Goal: Book appointment/travel/reservation

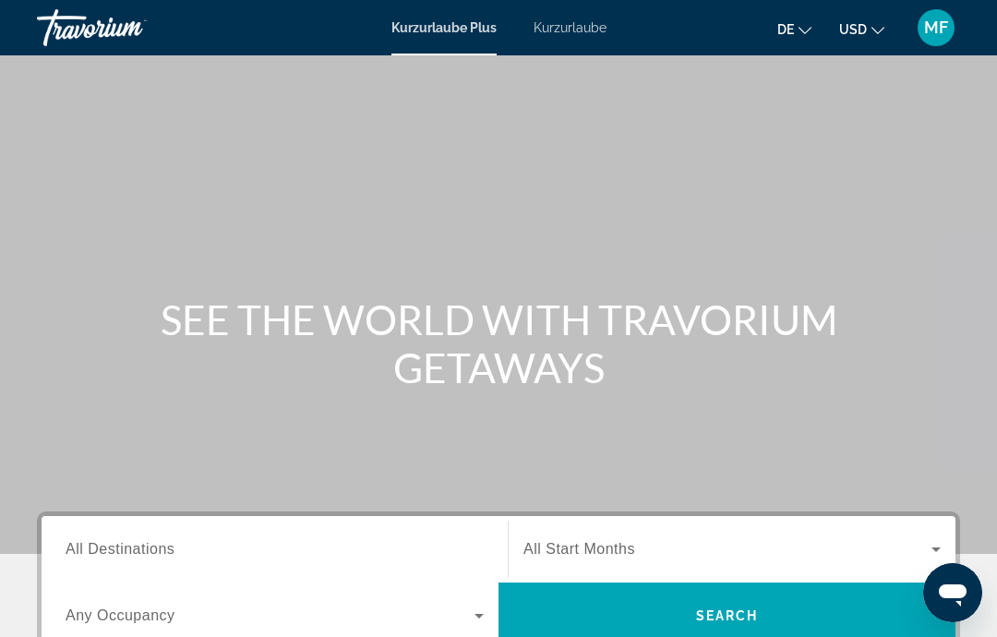
scroll to position [6, 0]
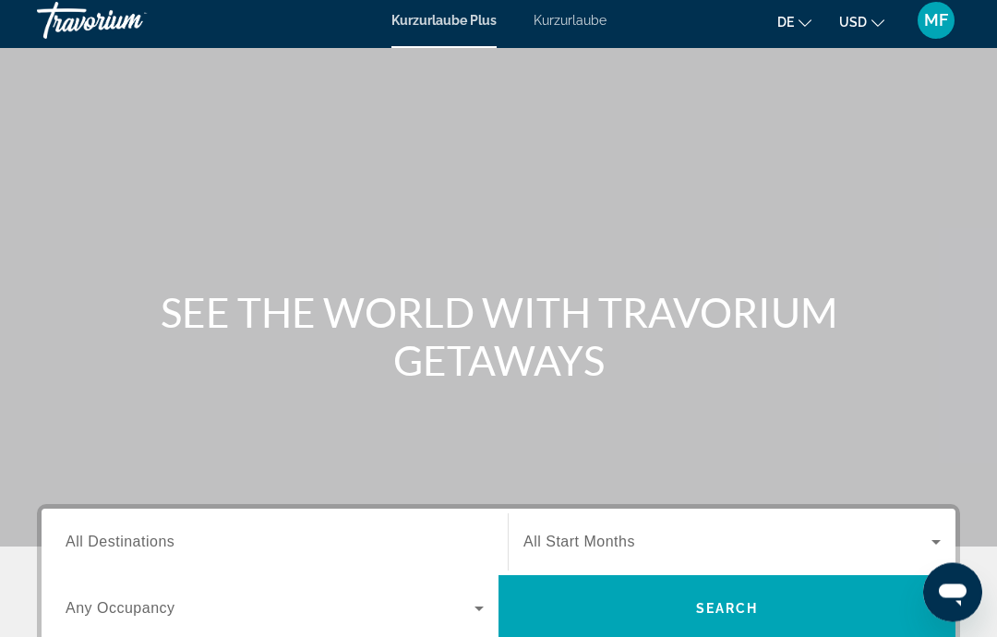
click at [154, 550] on span "All Destinations" at bounding box center [120, 543] width 109 height 16
click at [154, 550] on input "Destination All Destinations" at bounding box center [275, 544] width 418 height 22
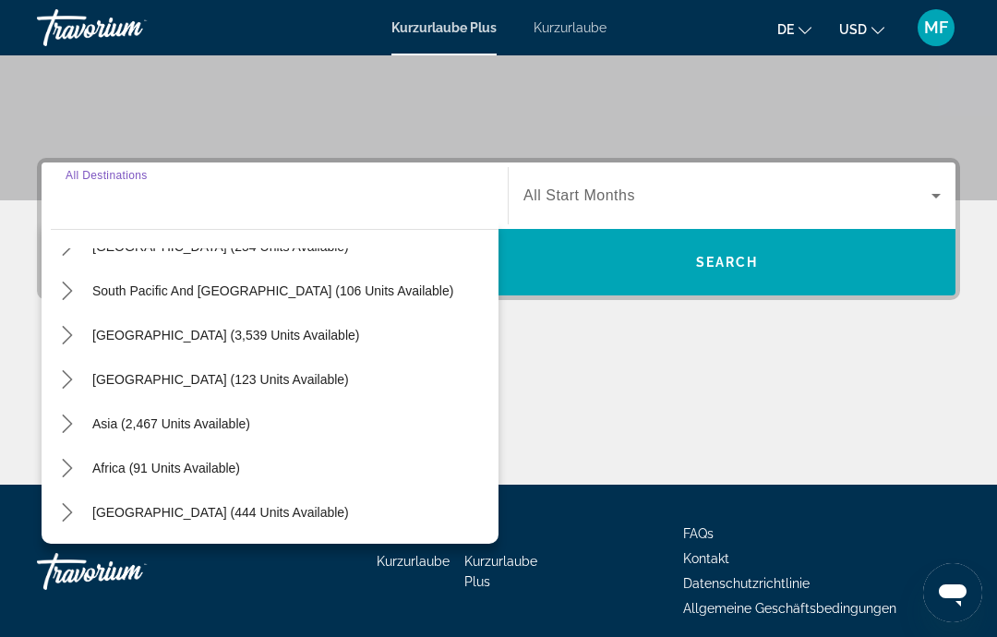
scroll to position [299, 0]
click at [141, 428] on span "Asia (2,467 units available)" at bounding box center [171, 423] width 158 height 15
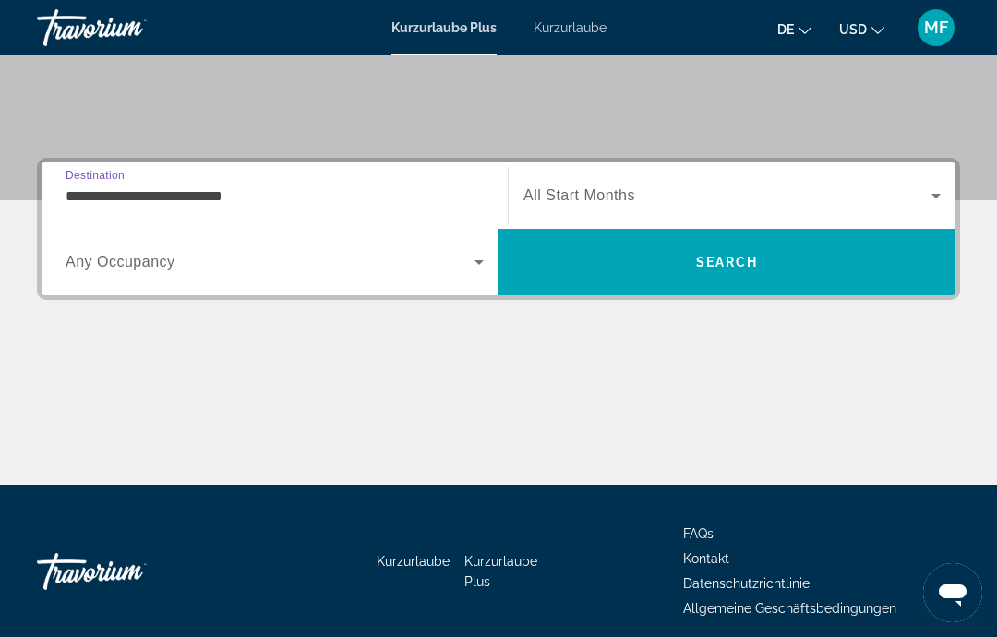
click at [95, 189] on input "**********" at bounding box center [275, 197] width 418 height 22
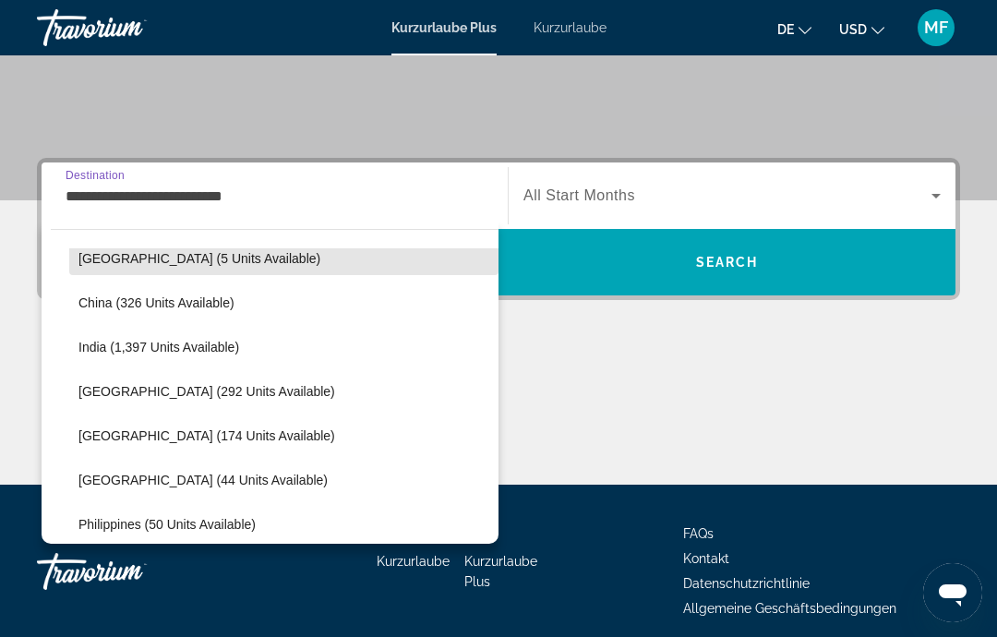
scroll to position [514, 0]
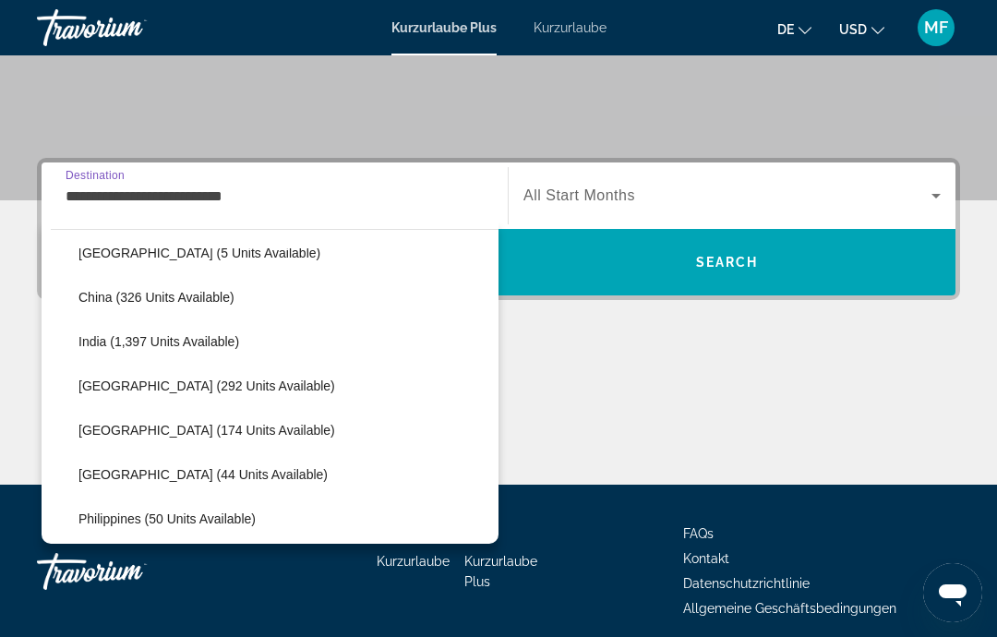
click at [102, 488] on span "Select destination: Maldives (44 units available)" at bounding box center [283, 474] width 429 height 44
type input "**********"
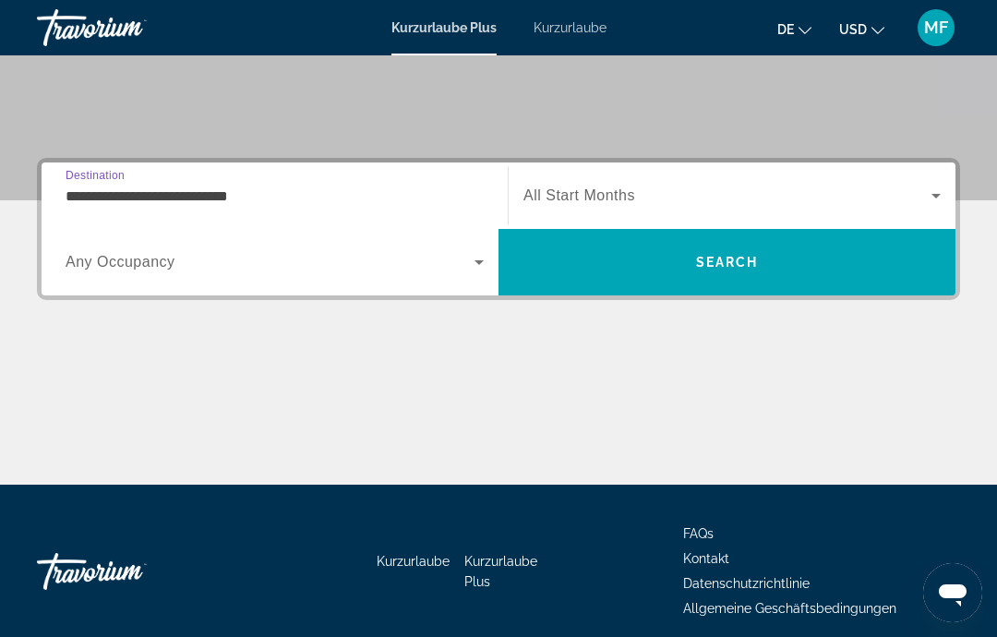
click at [712, 257] on span "Search" at bounding box center [727, 262] width 63 height 15
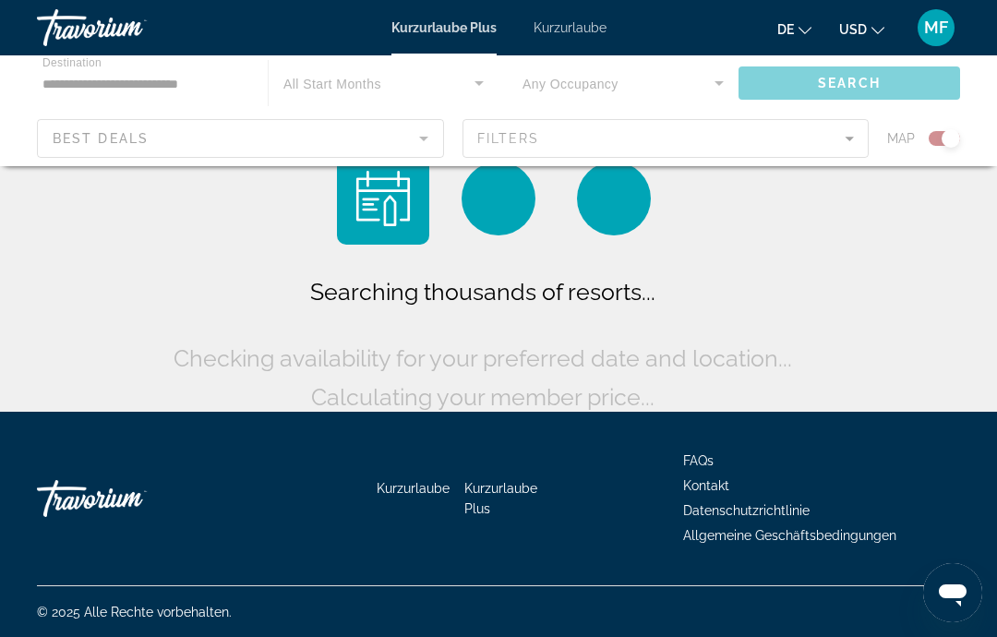
scroll to position [74, 0]
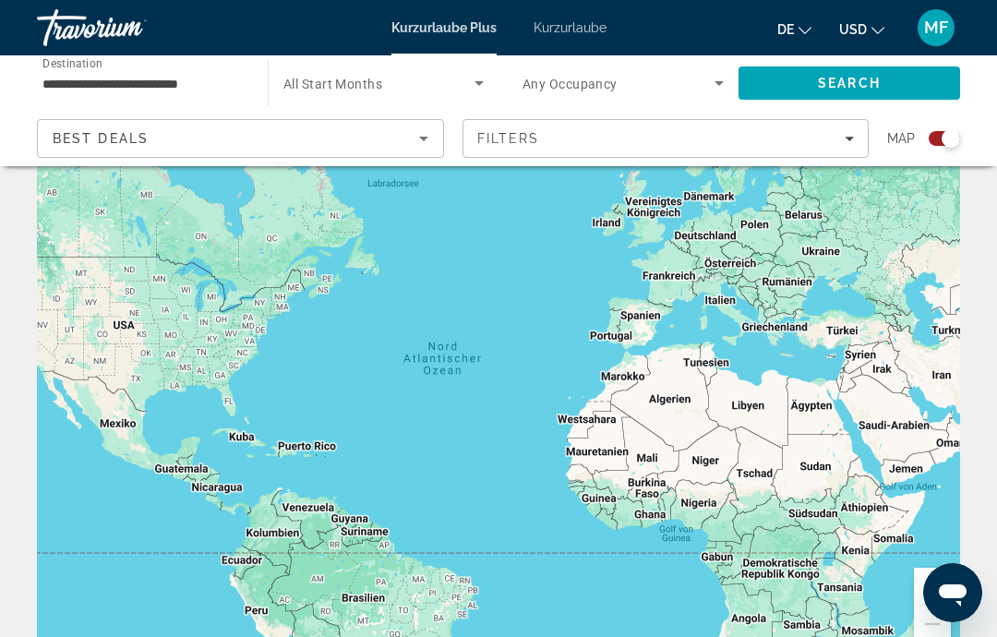
click at [942, 143] on div "Search widget" at bounding box center [944, 138] width 31 height 15
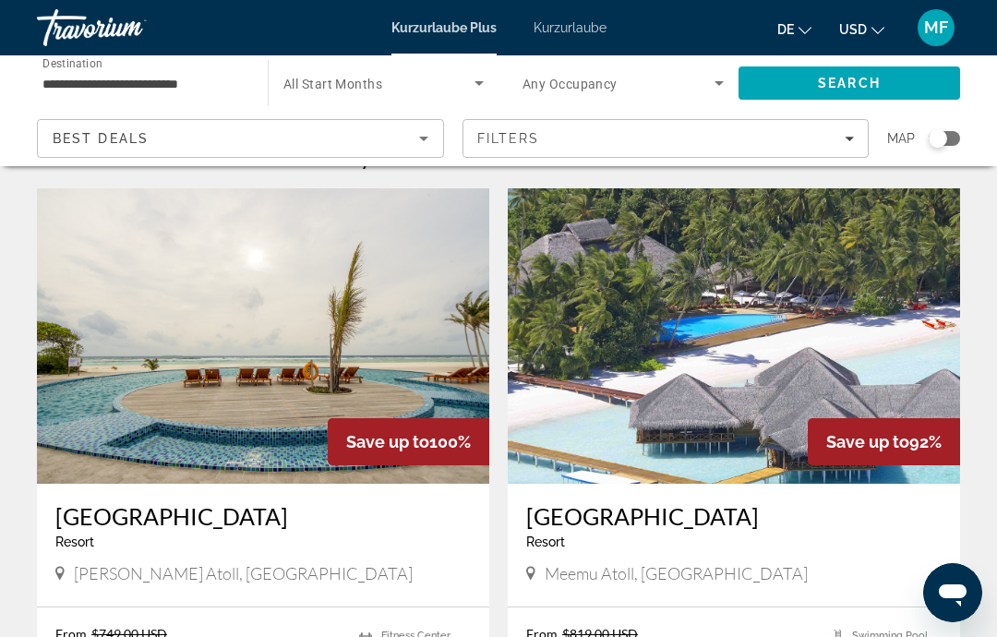
scroll to position [0, 0]
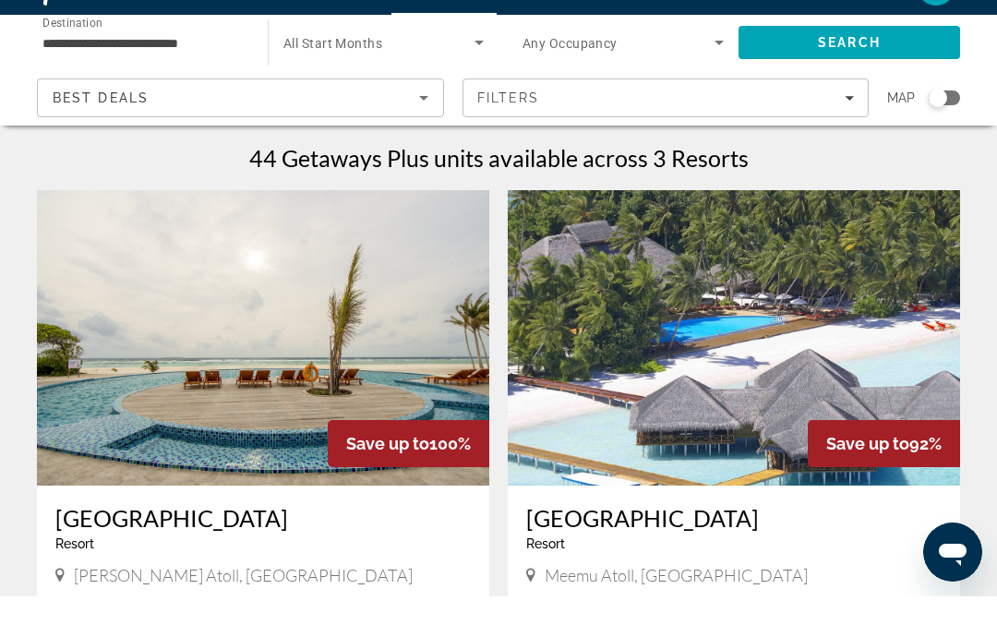
click at [240, 322] on img "Hauptinhalt" at bounding box center [263, 378] width 452 height 295
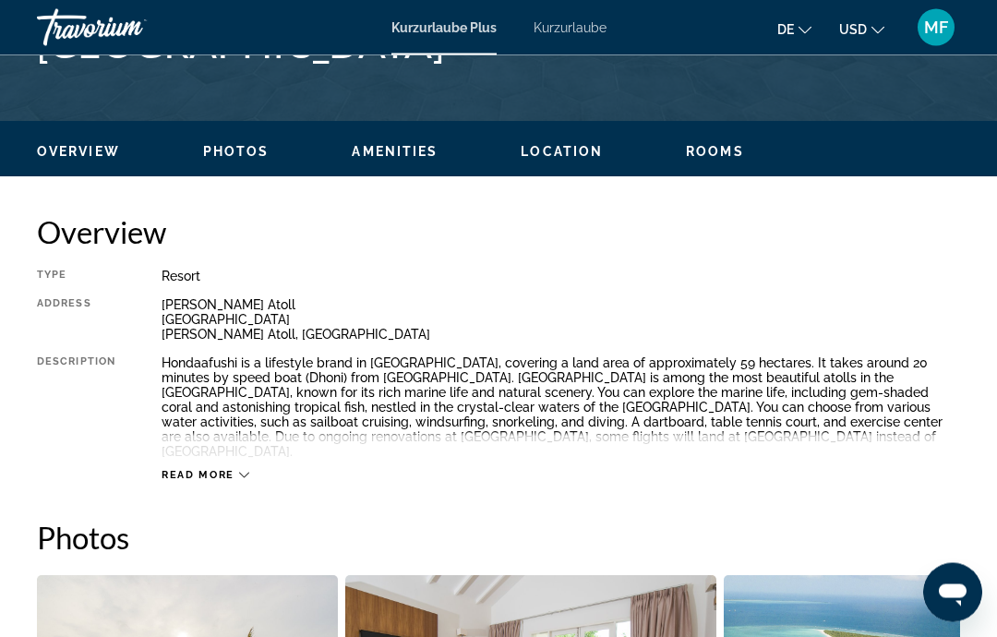
scroll to position [810, 0]
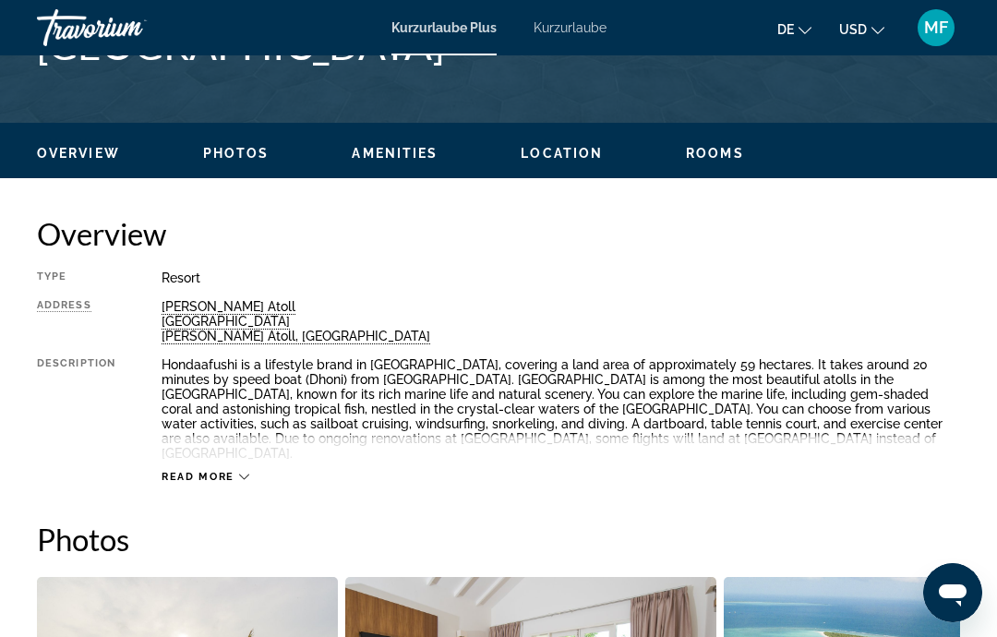
click at [187, 471] on span "Read more" at bounding box center [198, 477] width 73 height 12
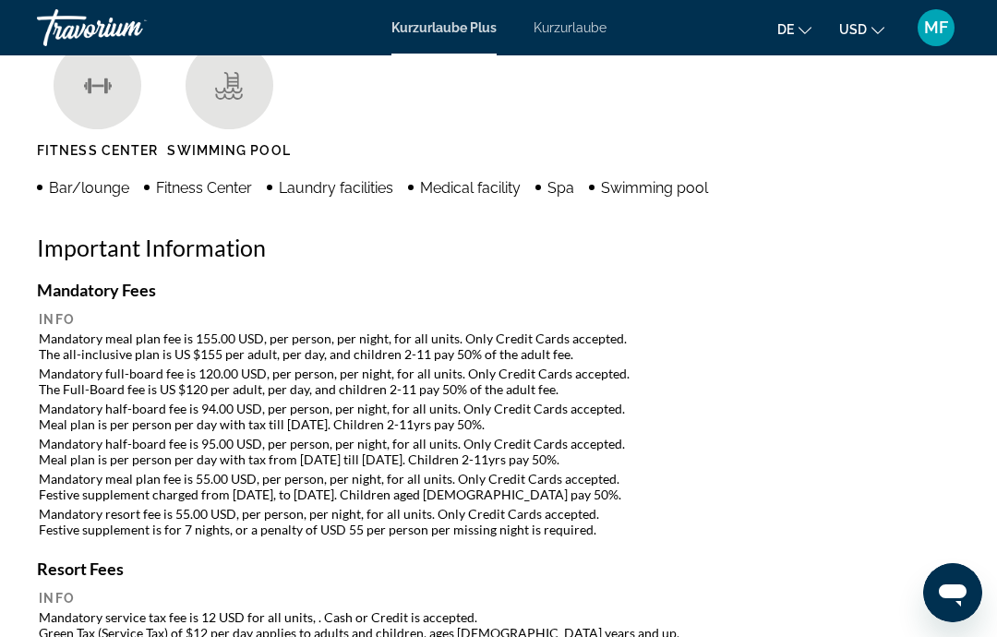
scroll to position [1941, 0]
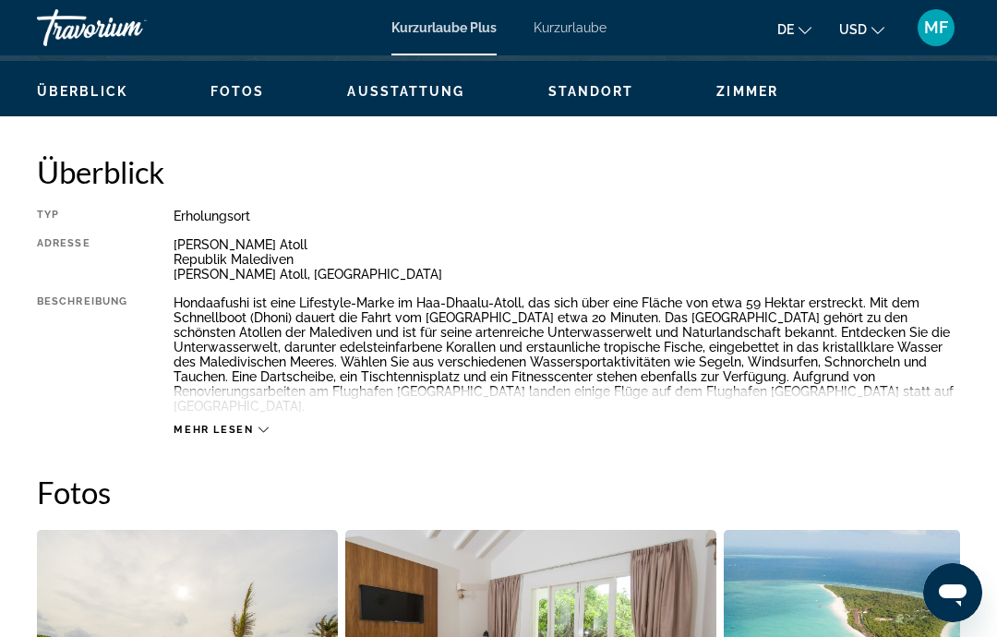
scroll to position [837, 0]
